Goal: Information Seeking & Learning: Check status

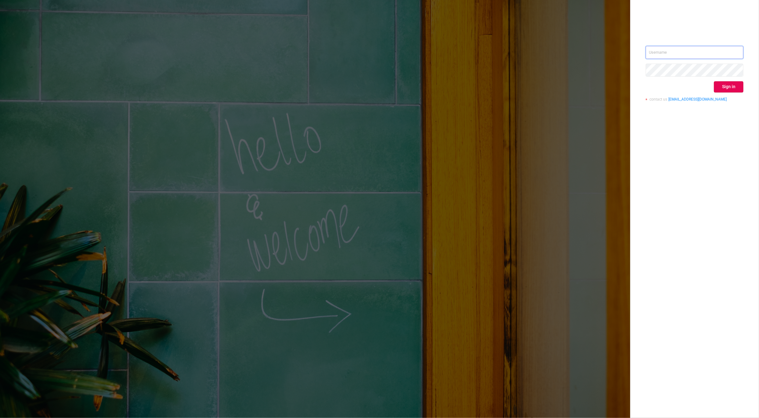
type input "[EMAIL_ADDRESS][DOMAIN_NAME]"
click at [727, 95] on div "[EMAIL_ADDRESS][DOMAIN_NAME] Sign in contact us [EMAIL_ADDRESS][DOMAIN_NAME]" at bounding box center [694, 76] width 98 height 60
click at [730, 90] on button "Sign in" at bounding box center [728, 86] width 29 height 11
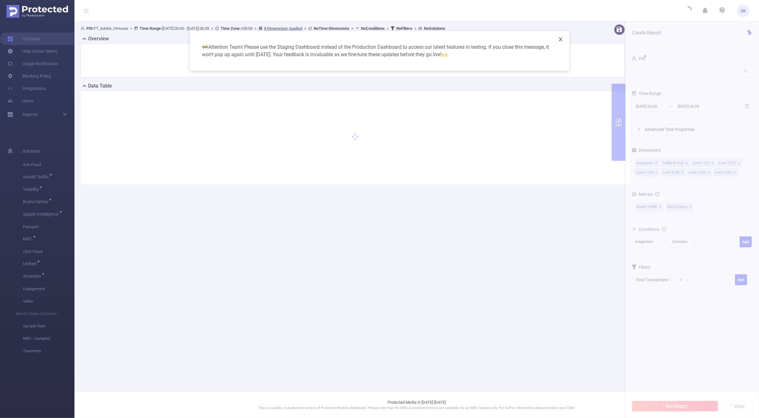
click at [561, 42] on icon "icon: close" at bounding box center [560, 39] width 5 height 5
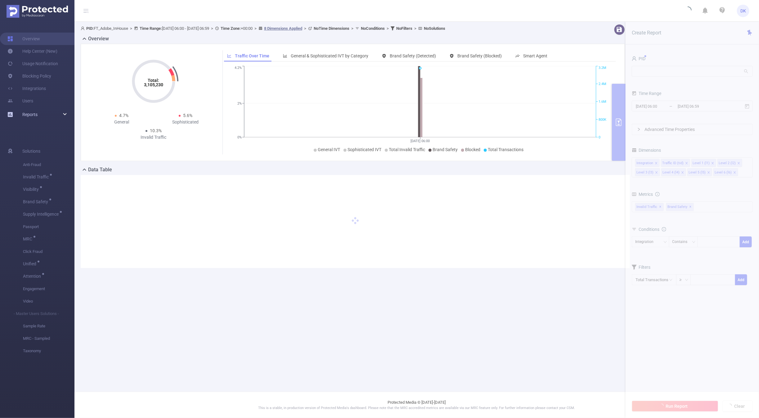
click at [68, 114] on div "Reports" at bounding box center [37, 114] width 74 height 12
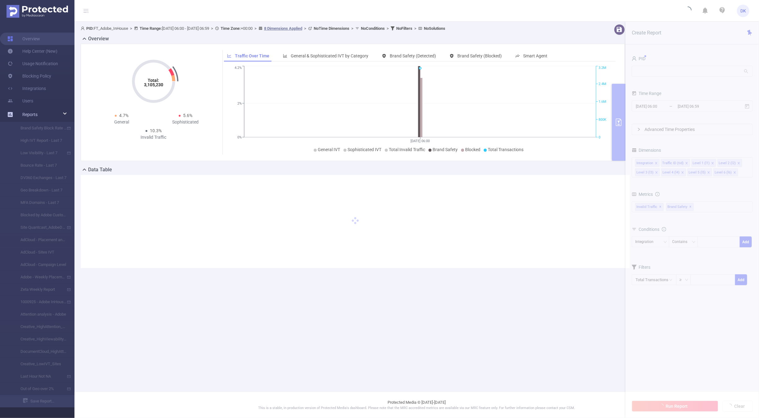
click at [68, 114] on div "Reports" at bounding box center [37, 114] width 74 height 12
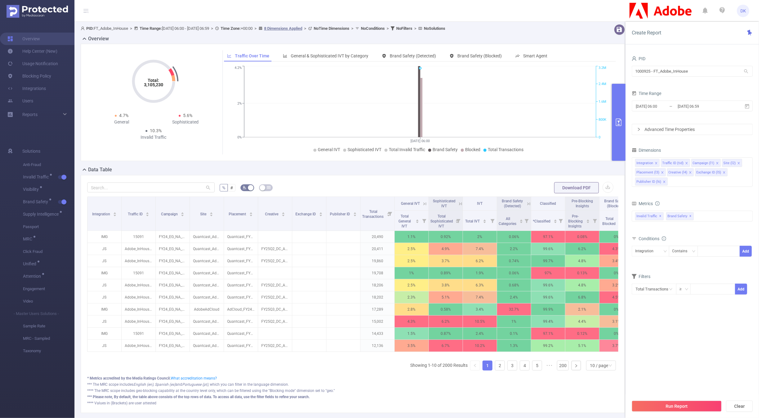
click at [744, 13] on span "DK" at bounding box center [743, 11] width 6 height 12
click at [694, 71] on input "1000925 - FT_Adobe_InHouse" at bounding box center [691, 71] width 121 height 11
type input "a"
type input "th"
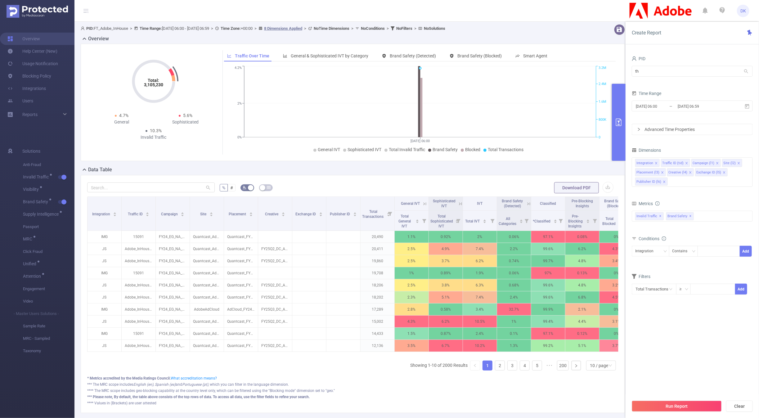
click at [283, 164] on div "Total: 3,105,230 Total: 3,105,230 4.7% General 5.6% Sophisticated 10.3% Invalid…" at bounding box center [352, 105] width 549 height 122
